Goal: Task Accomplishment & Management: Manage account settings

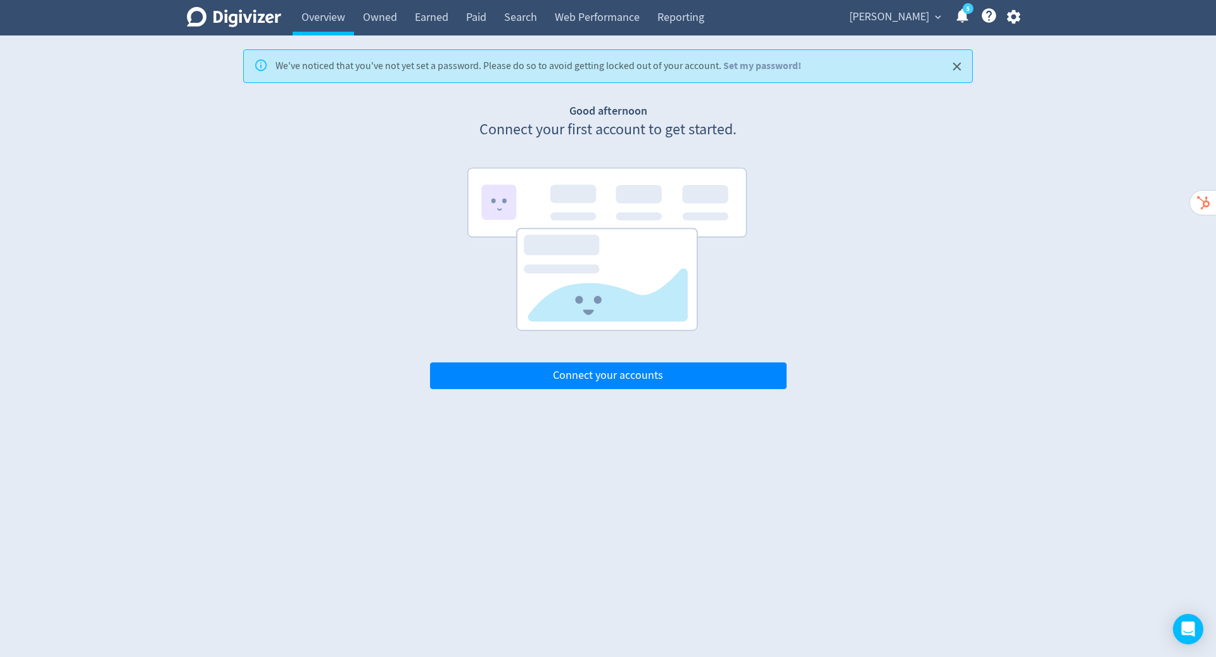
click at [1029, 80] on div "Digivizer Logo [PERSON_NAME] Logo Overview Owned Earned Paid Search Web Perform…" at bounding box center [608, 194] width 1216 height 389
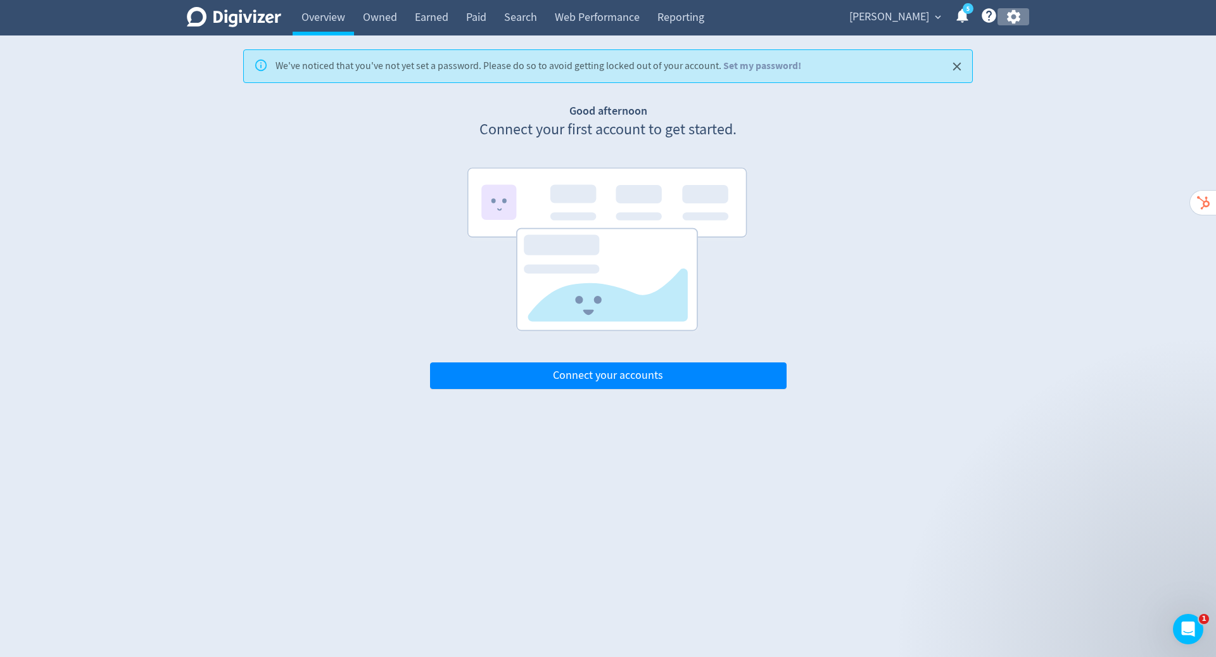
click at [1017, 13] on icon "button" at bounding box center [1013, 17] width 13 height 14
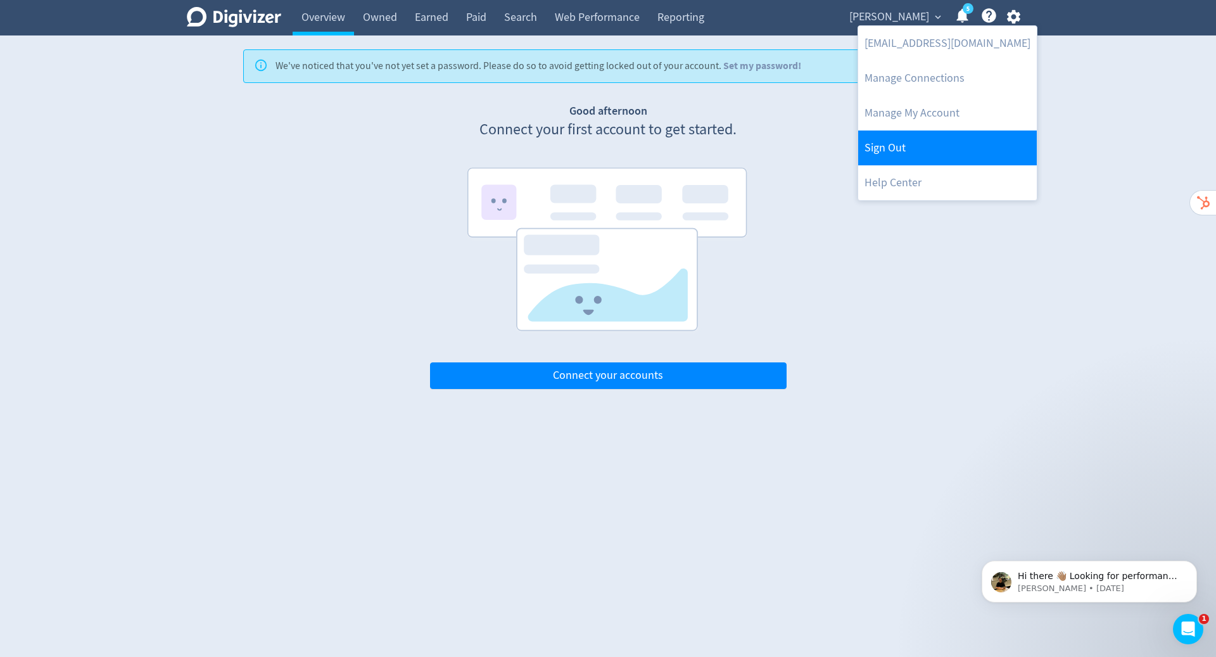
click at [915, 156] on link "Sign Out" at bounding box center [947, 148] width 179 height 35
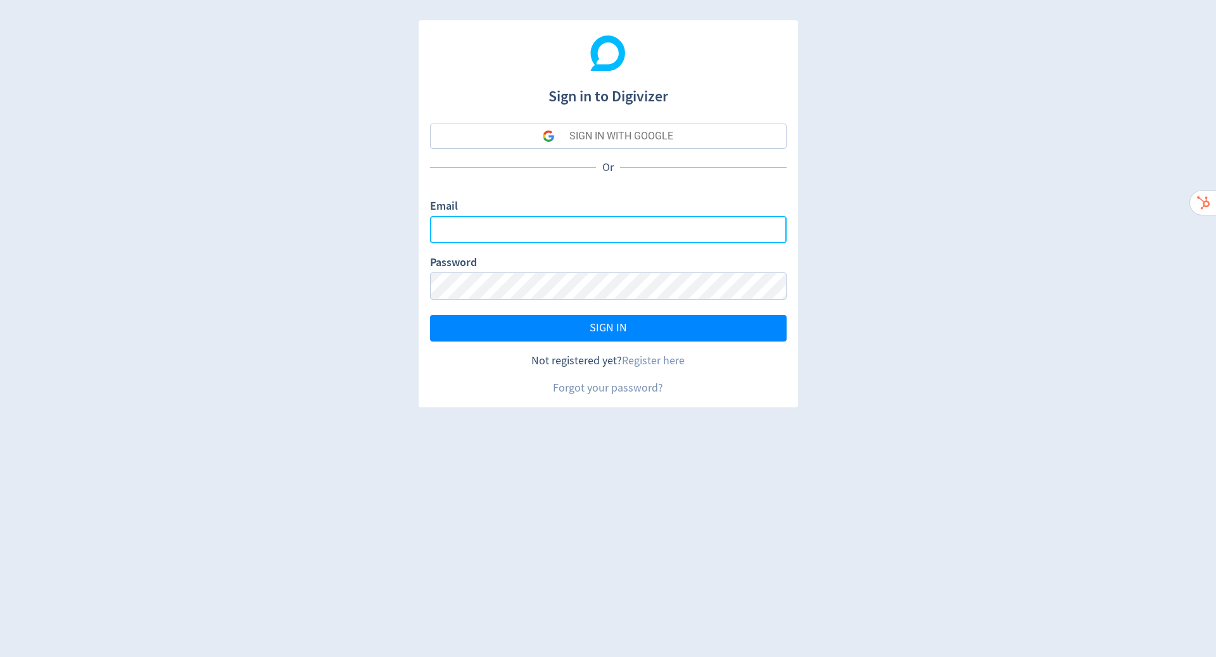
click at [643, 231] on input "Email" at bounding box center [608, 229] width 357 height 27
click at [0, 656] on com-1password-button at bounding box center [0, 657] width 0 height 0
type input "[PERSON_NAME][EMAIL_ADDRESS][PERSON_NAME][DOMAIN_NAME]"
